Goal: Task Accomplishment & Management: Use online tool/utility

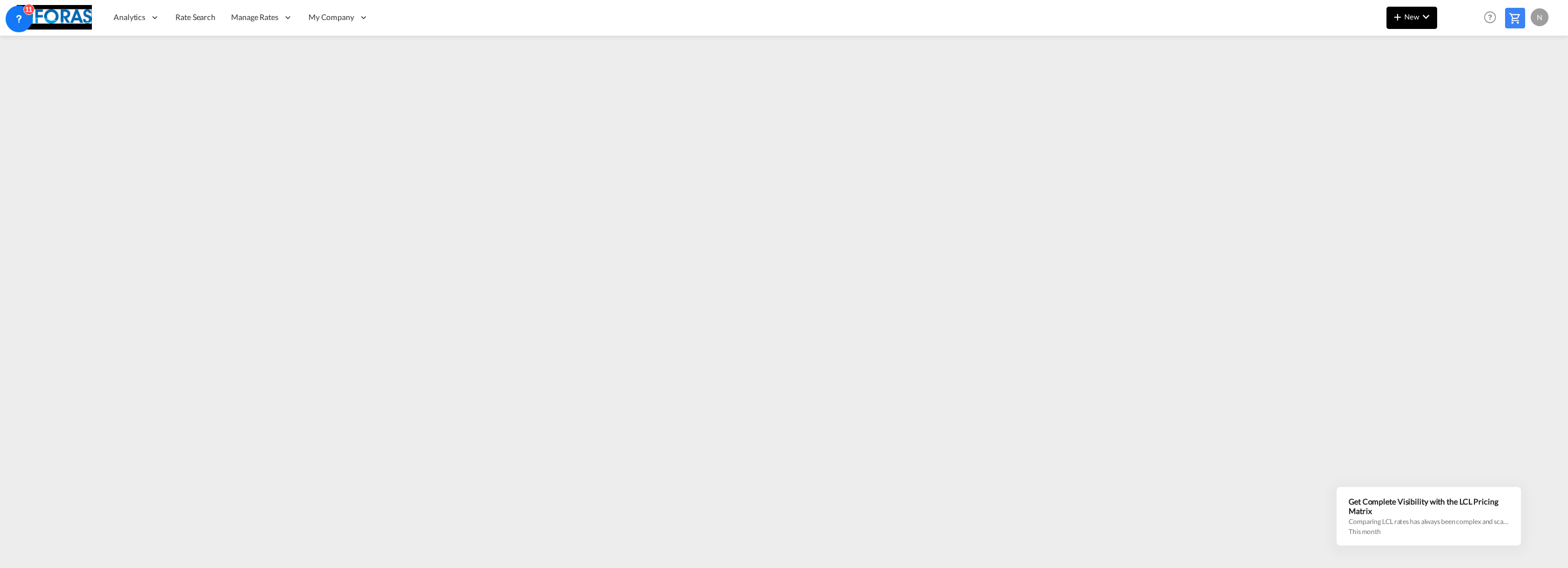
click at [1405, 17] on span "New" at bounding box center [1412, 16] width 42 height 9
click at [1485, 75] on div "Ratesheet" at bounding box center [1472, 83] width 41 height 28
click at [1403, 25] on button "New" at bounding box center [1412, 18] width 51 height 23
click at [1502, 75] on div "Ratesheet" at bounding box center [1480, 83] width 69 height 28
click at [1412, 13] on span "New" at bounding box center [1412, 16] width 42 height 9
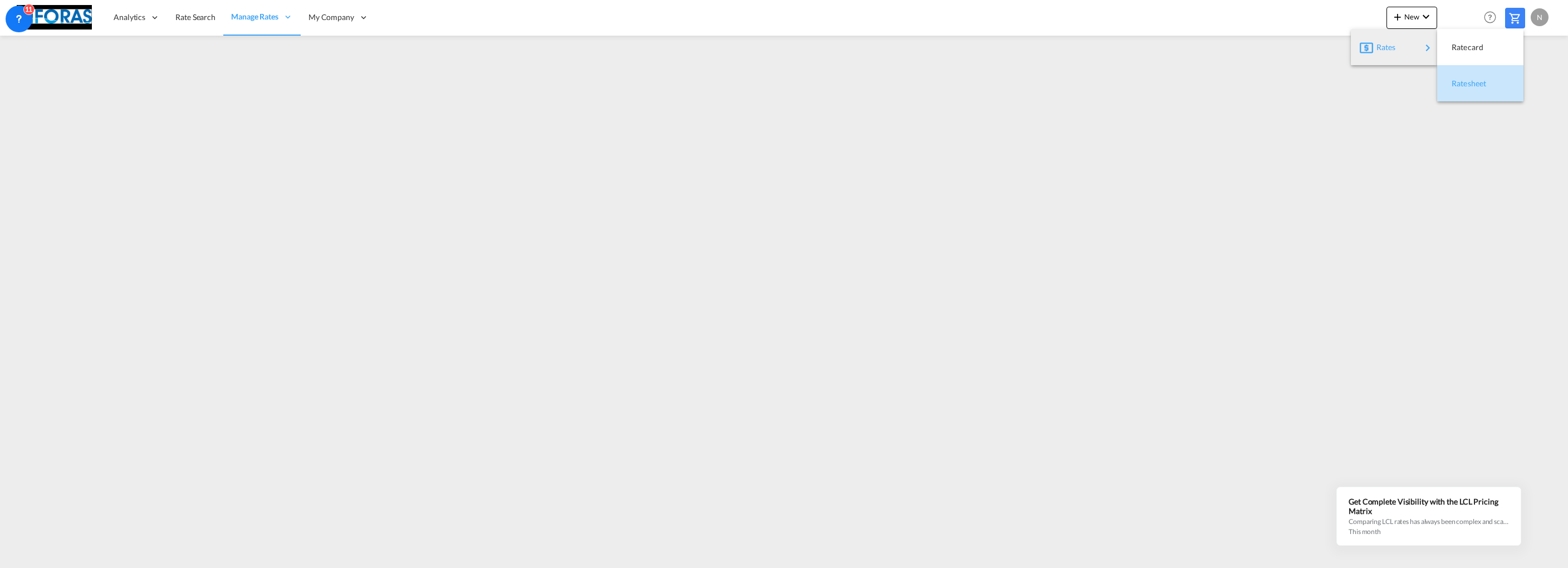
click at [1452, 84] on span "Ratesheet" at bounding box center [1458, 83] width 12 height 23
click at [1408, 14] on span "New" at bounding box center [1412, 16] width 42 height 9
click at [1464, 82] on span "Ratesheet" at bounding box center [1458, 83] width 12 height 23
